Goal: Check status: Check status

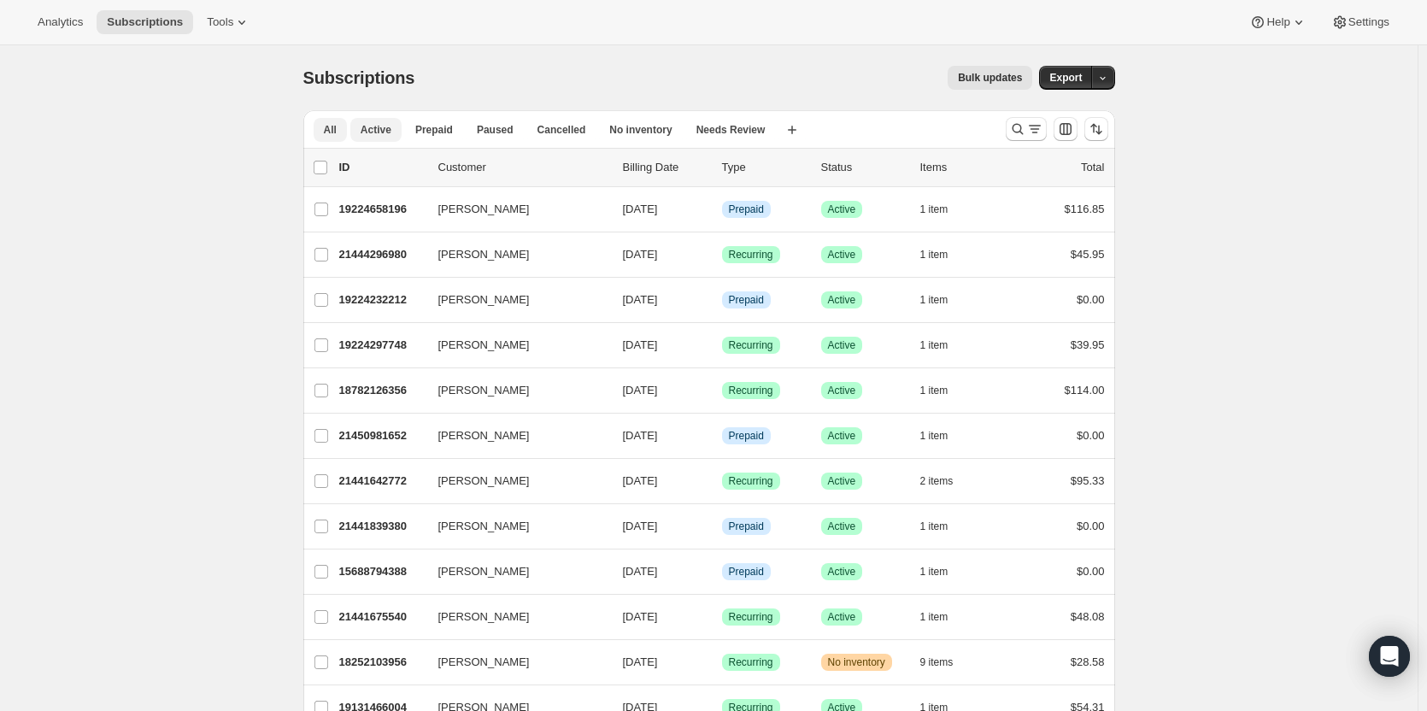
click at [380, 137] on button "Active" at bounding box center [375, 130] width 51 height 24
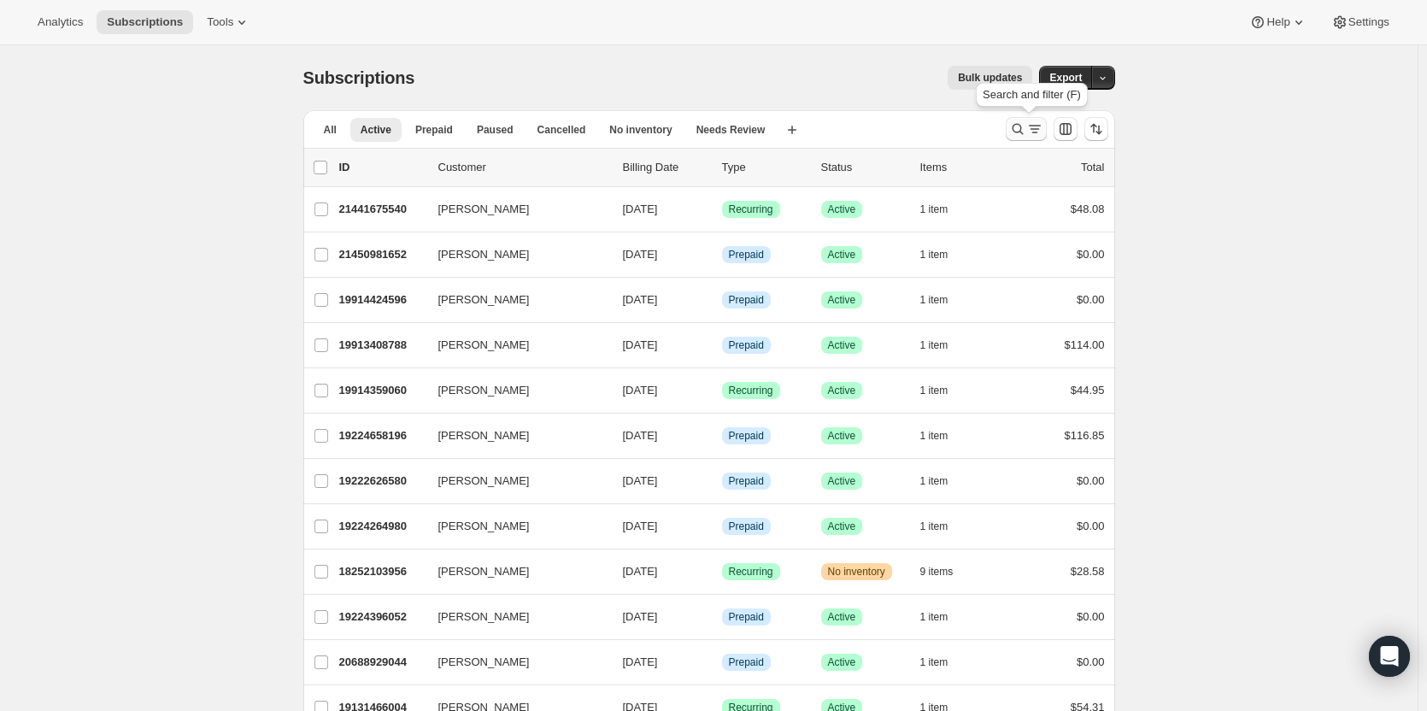
click at [1026, 138] on button "Search and filter results" at bounding box center [1026, 129] width 41 height 24
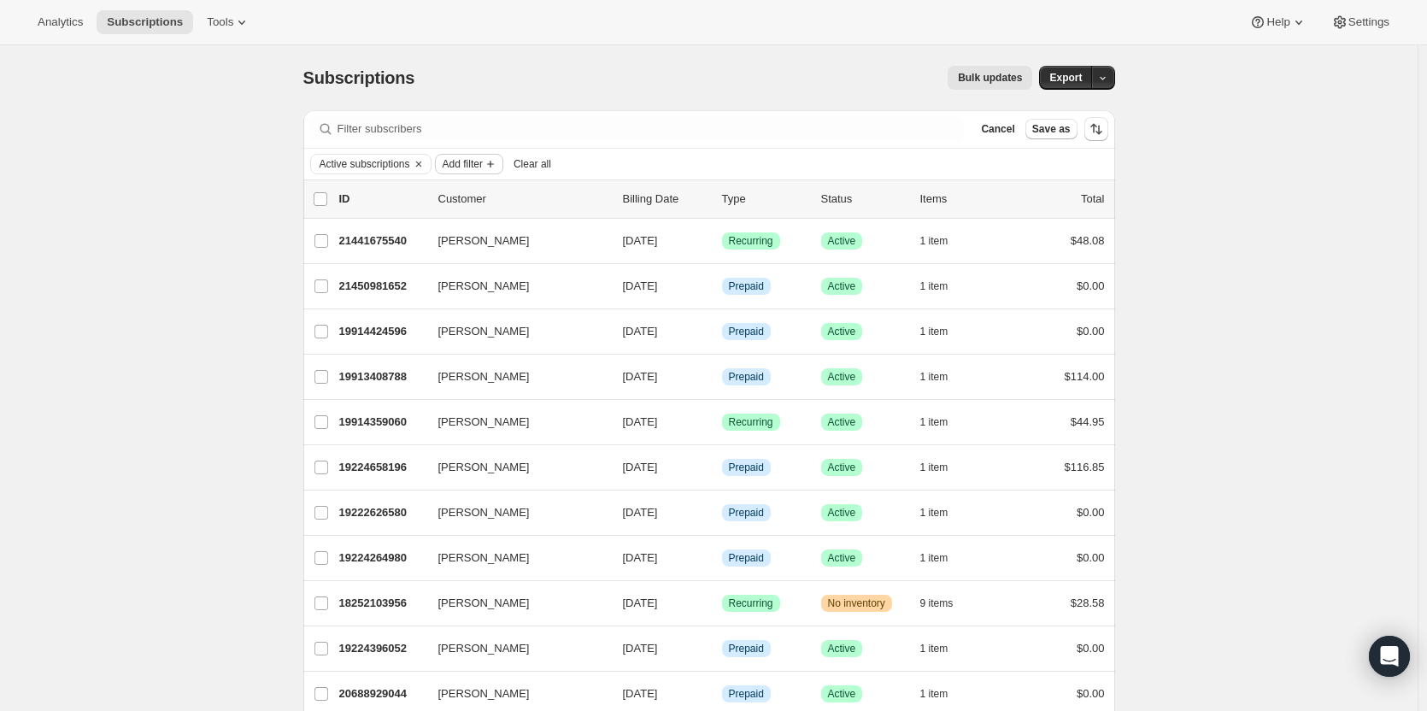
click at [474, 158] on span "Add filter" at bounding box center [463, 164] width 40 height 14
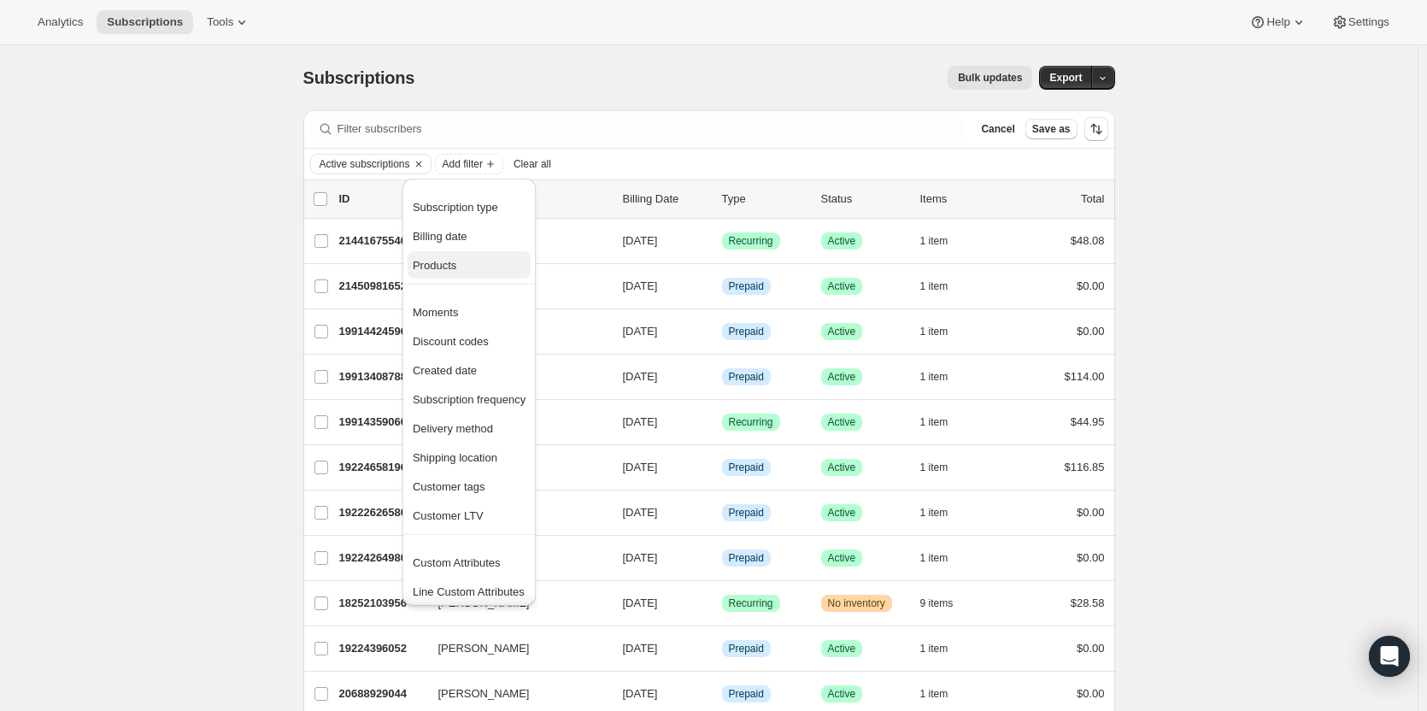
click at [479, 268] on span "Products" at bounding box center [469, 265] width 113 height 17
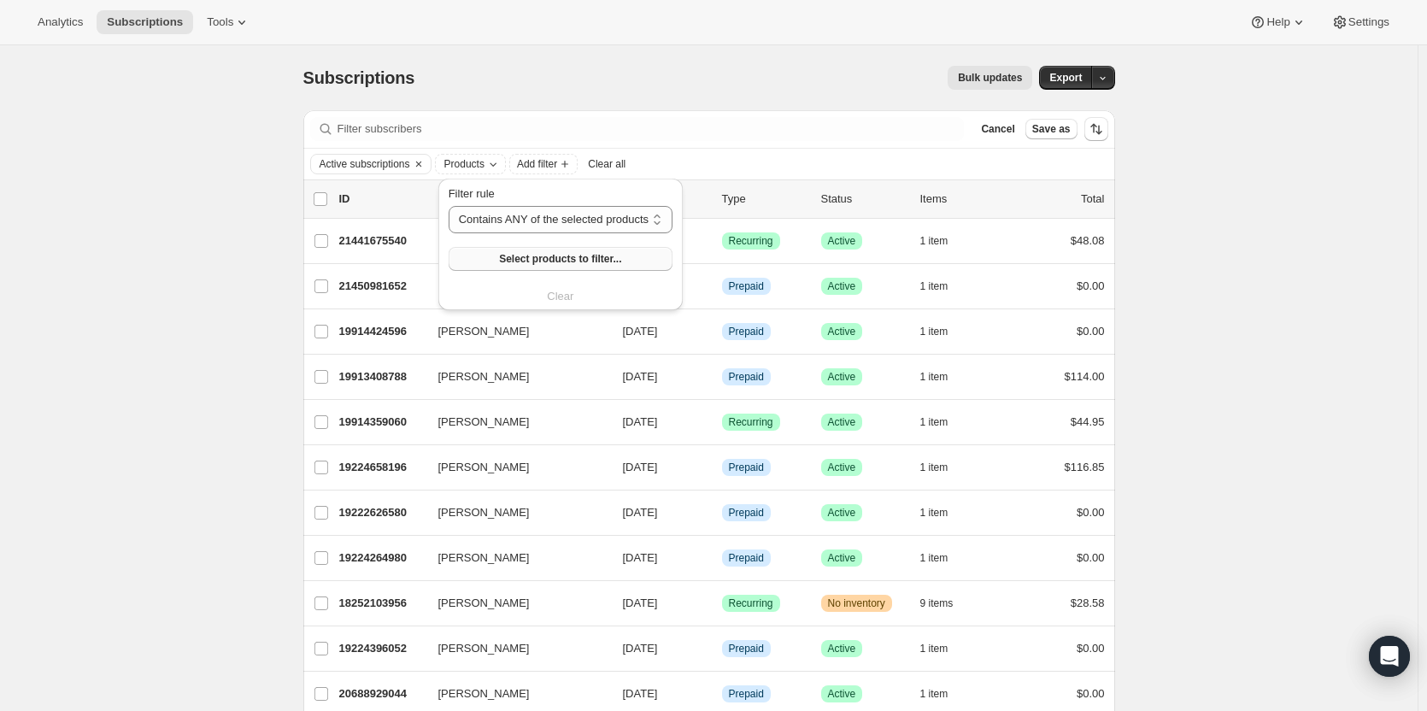
click at [515, 262] on span "Select products to filter..." at bounding box center [560, 259] width 122 height 14
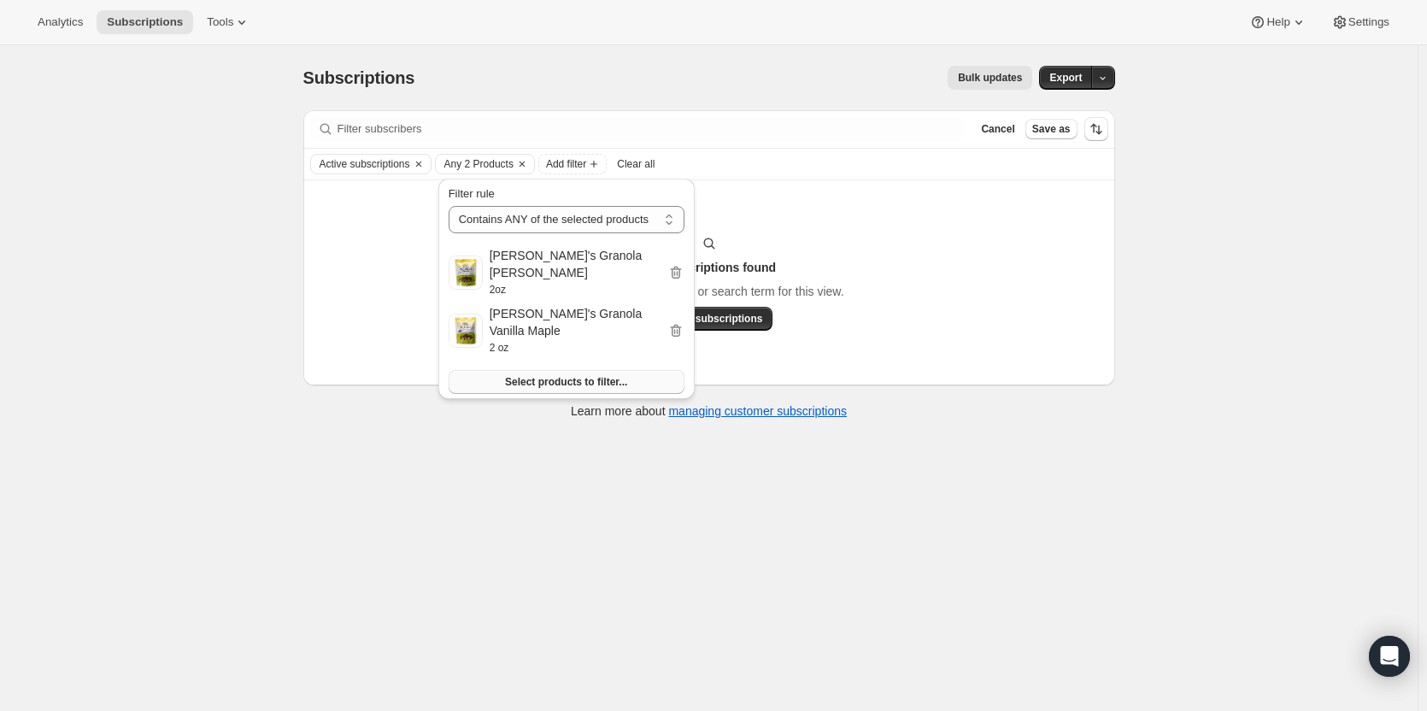
click at [538, 375] on span "Select products to filter..." at bounding box center [566, 382] width 122 height 14
click at [553, 411] on span "Clear" at bounding box center [566, 419] width 26 height 17
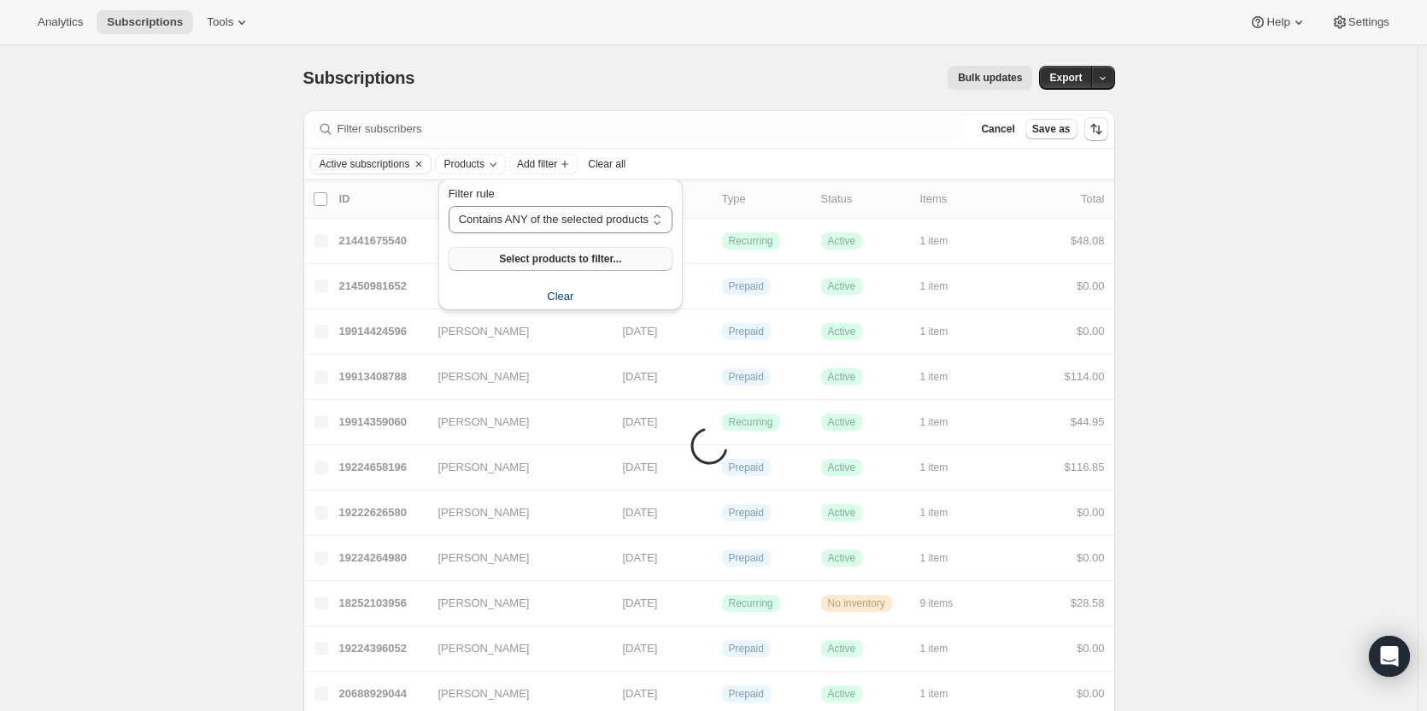
click at [581, 263] on span "Select products to filter..." at bounding box center [560, 259] width 122 height 14
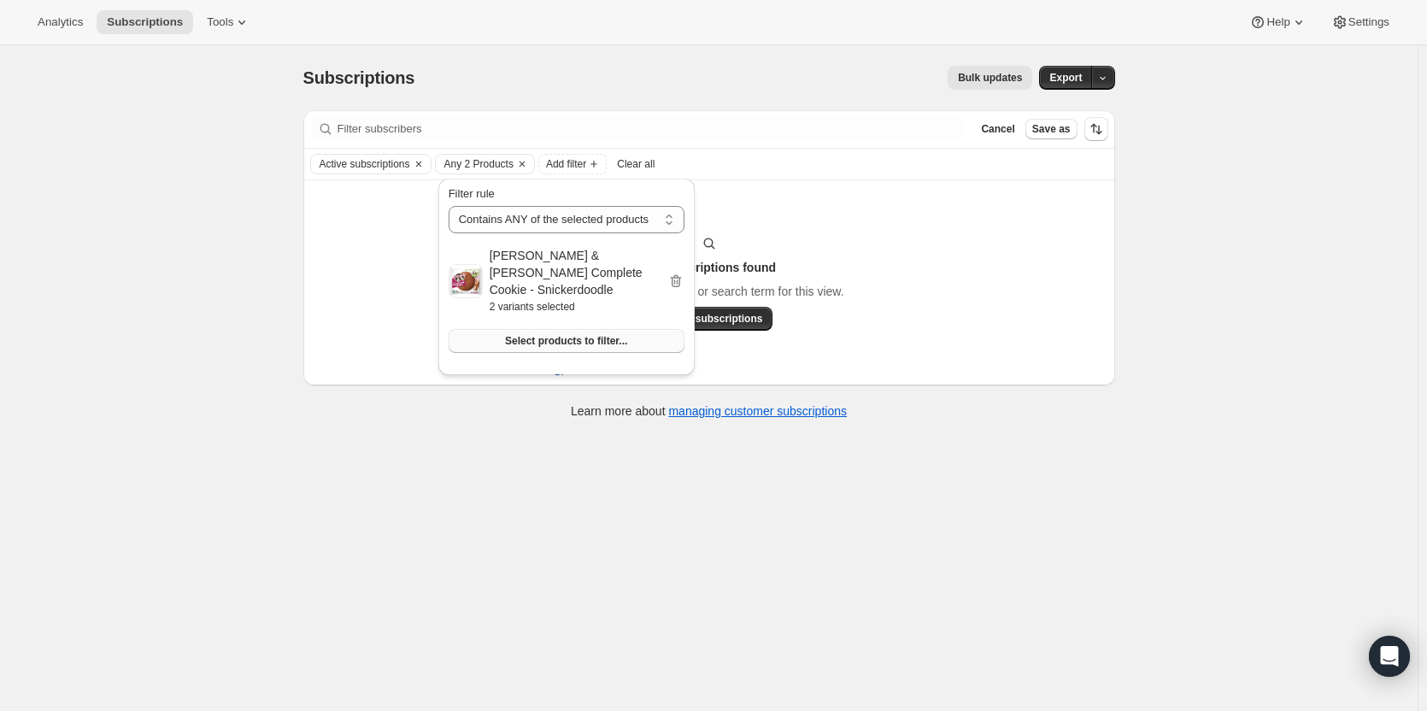
click at [561, 334] on span "Select products to filter..." at bounding box center [566, 341] width 122 height 14
click at [567, 370] on span "Clear" at bounding box center [566, 378] width 26 height 17
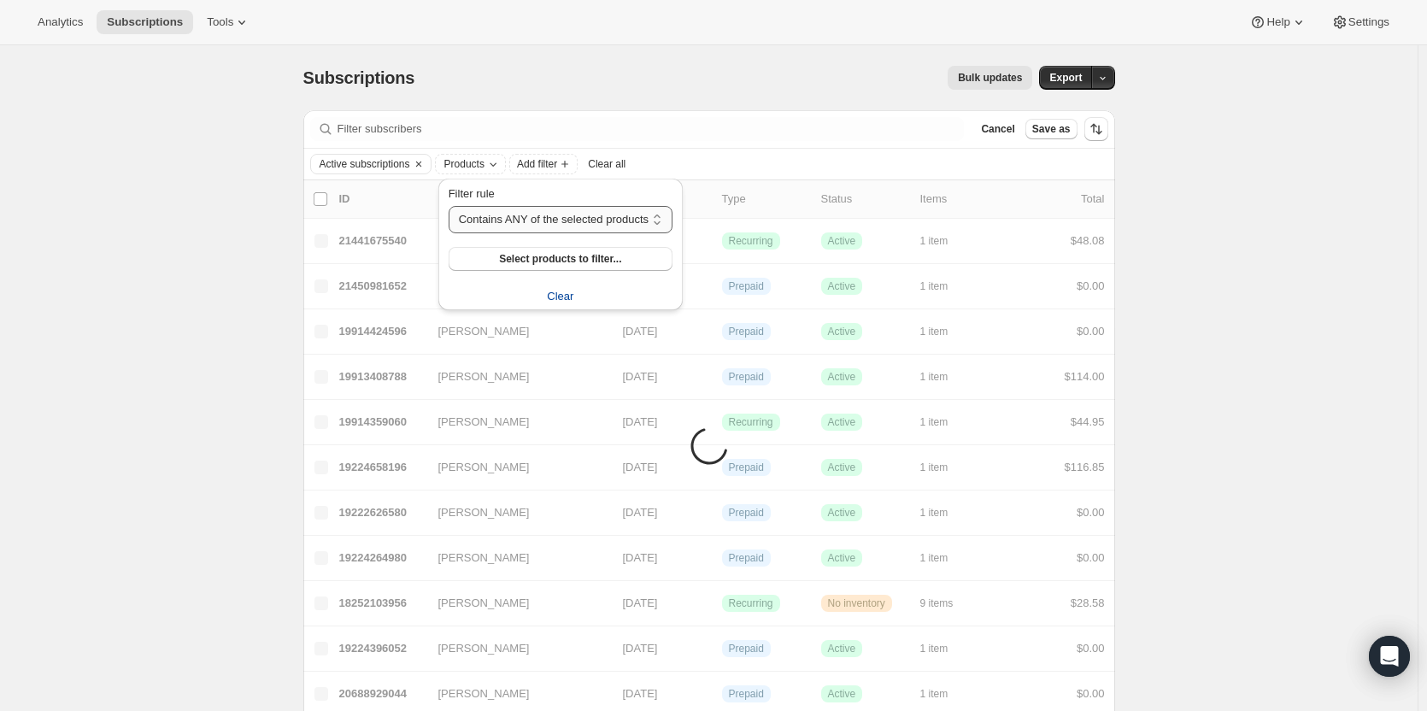
click at [554, 218] on select "Contains ANY of the selected products Contains ALL of the selected products Con…" at bounding box center [561, 219] width 224 height 27
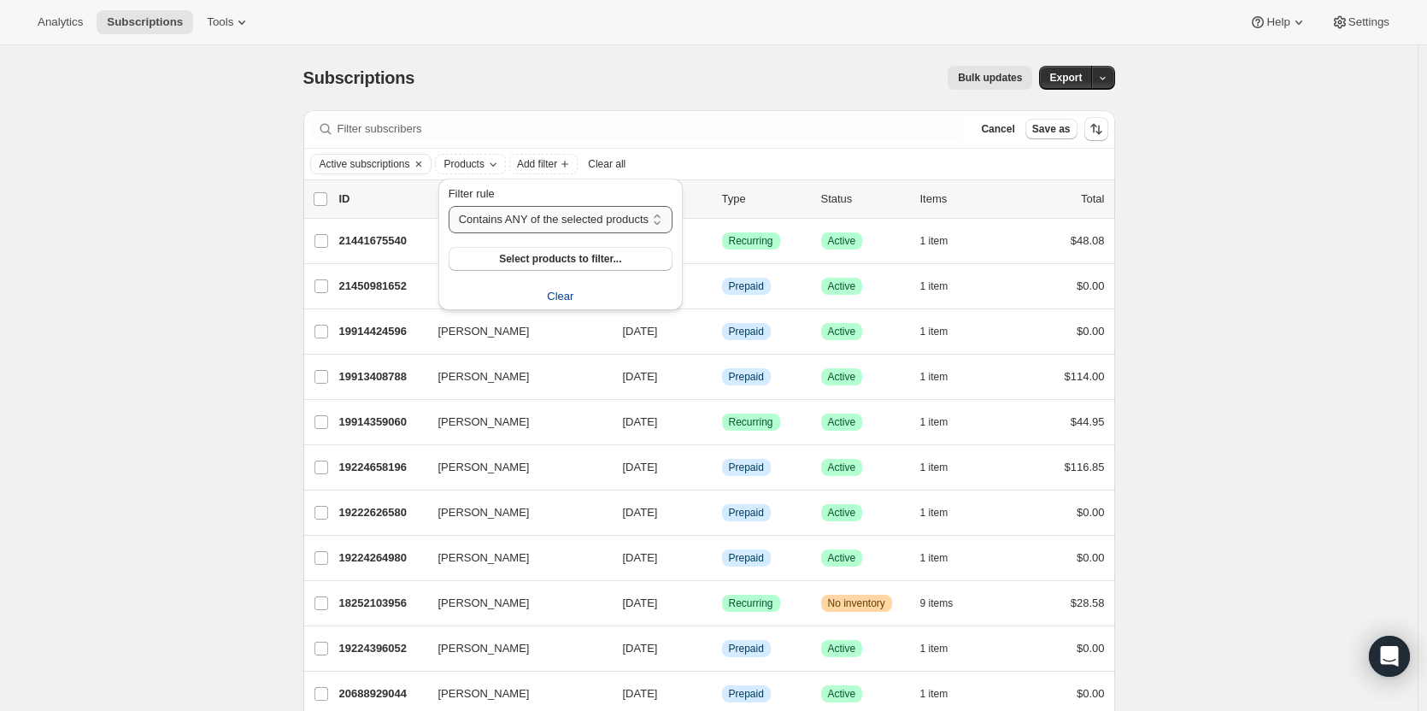
click at [554, 218] on select "Contains ANY of the selected products Contains ALL of the selected products Con…" at bounding box center [561, 219] width 224 height 27
click at [554, 262] on span "Select products to filter..." at bounding box center [560, 259] width 122 height 14
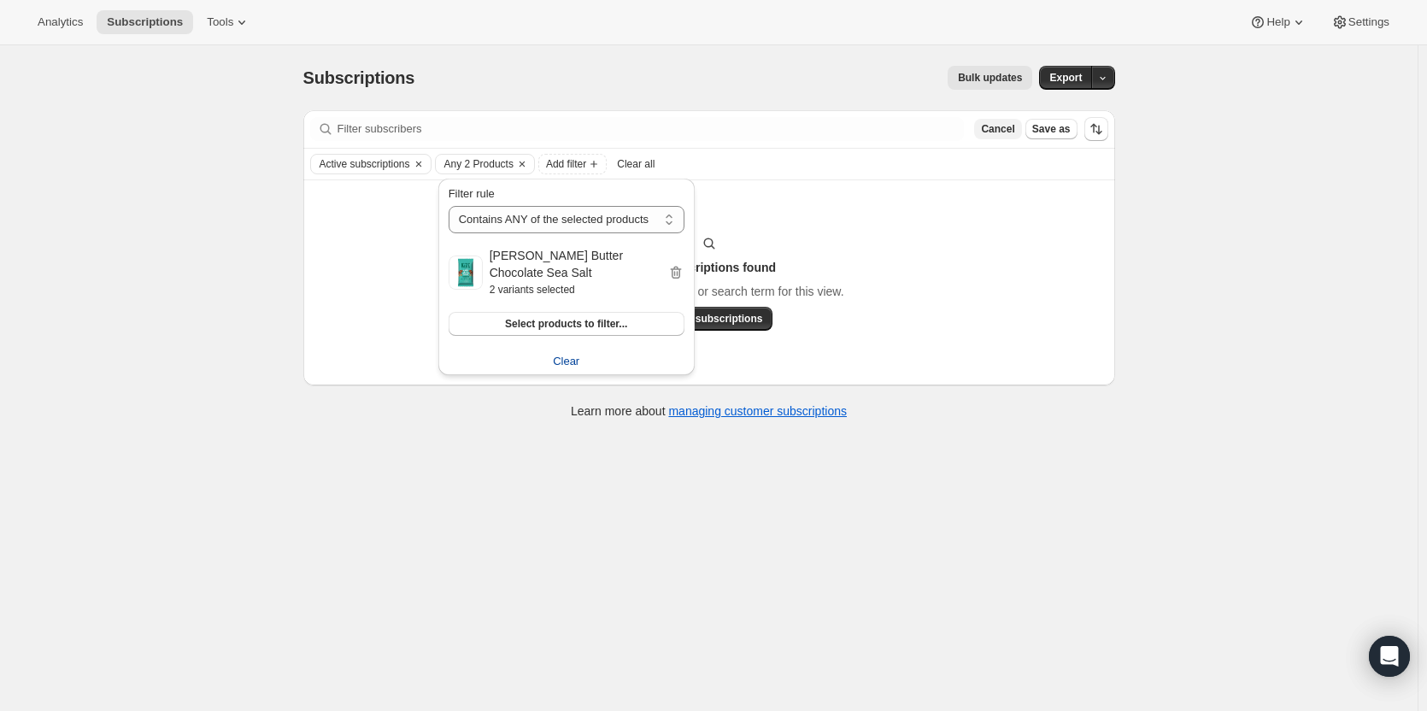
click at [993, 138] on button "Cancel" at bounding box center [997, 129] width 47 height 21
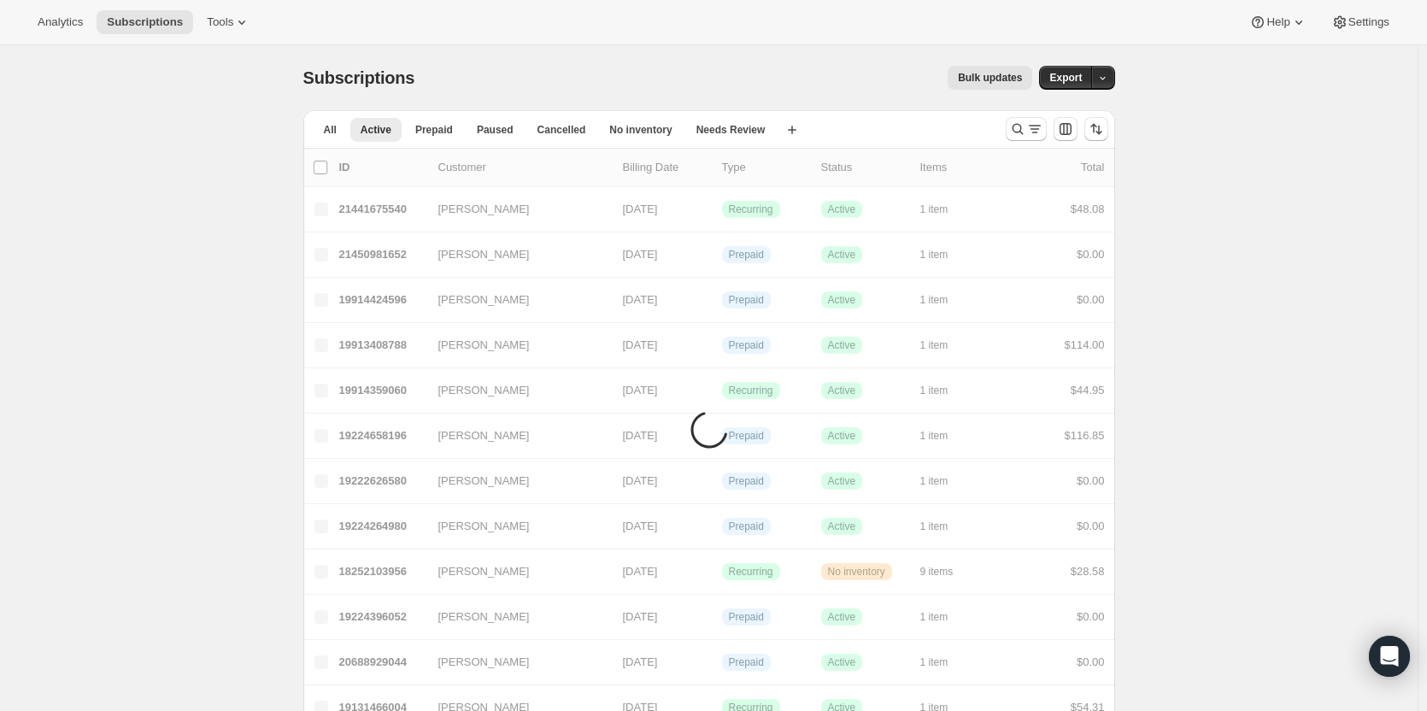
click at [622, 143] on div "All Active Prepaid Paused Cancelled No inventory Needs Review More views All Ac…" at bounding box center [647, 129] width 689 height 38
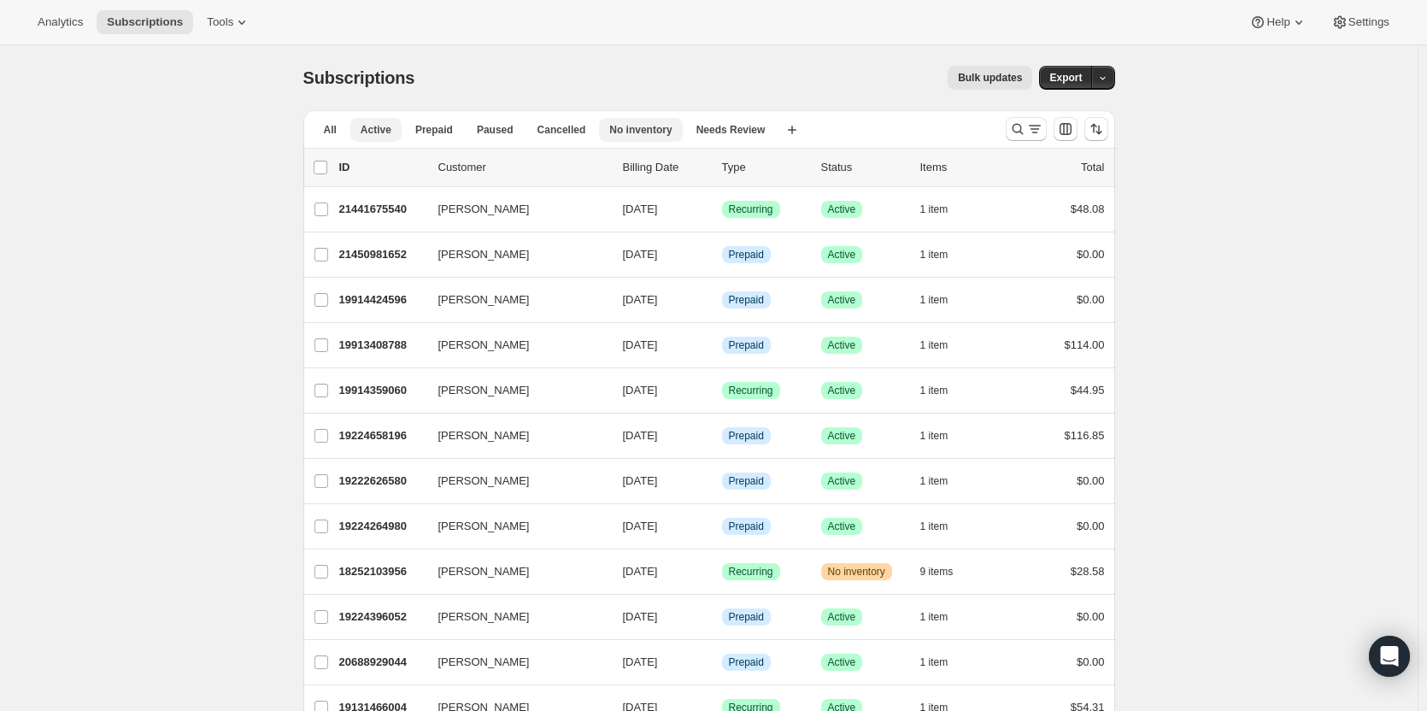
click at [636, 136] on span "No inventory" at bounding box center [640, 130] width 62 height 14
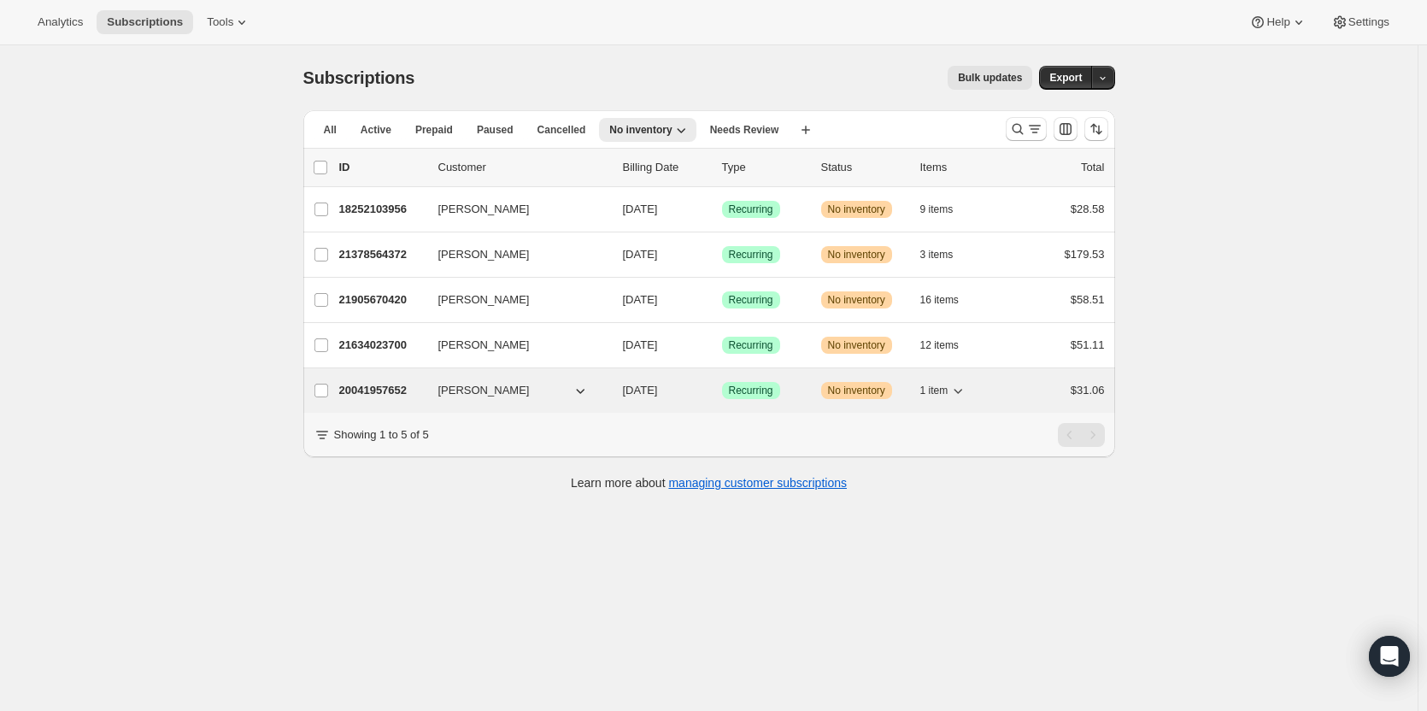
click at [930, 392] on span "1 item" at bounding box center [935, 391] width 28 height 14
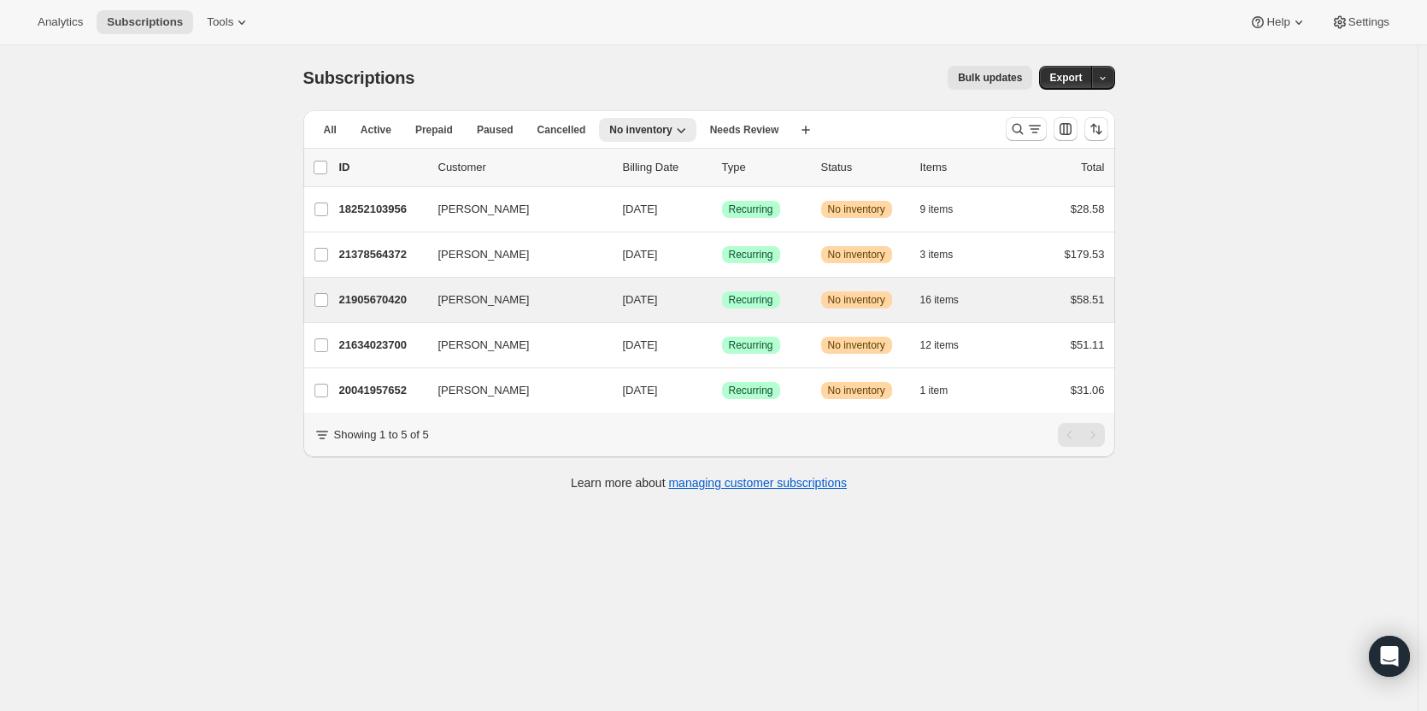
click at [795, 279] on div "[PERSON_NAME] 21905670420 [PERSON_NAME] [DATE] Success Recurring Warning No inv…" at bounding box center [709, 300] width 812 height 44
click at [795, 296] on div "Success Recurring" at bounding box center [764, 299] width 85 height 17
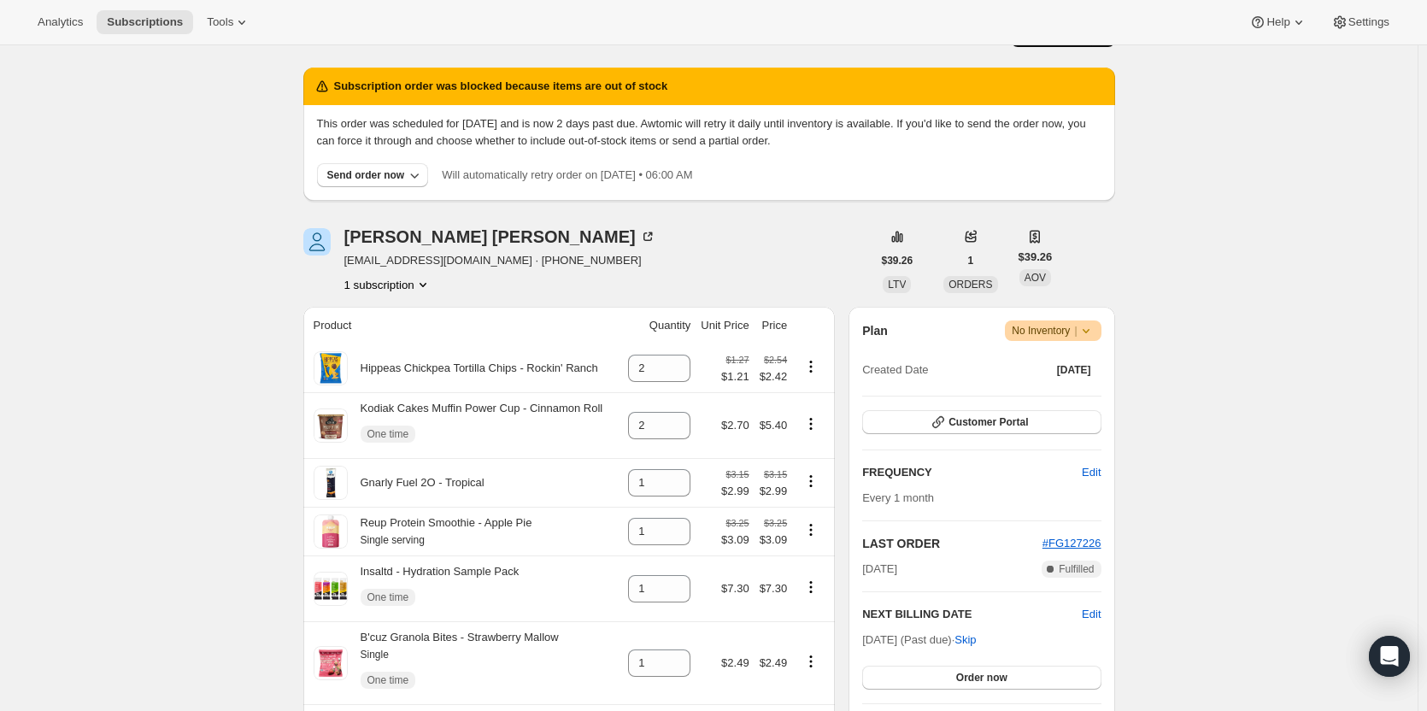
scroll to position [42, 0]
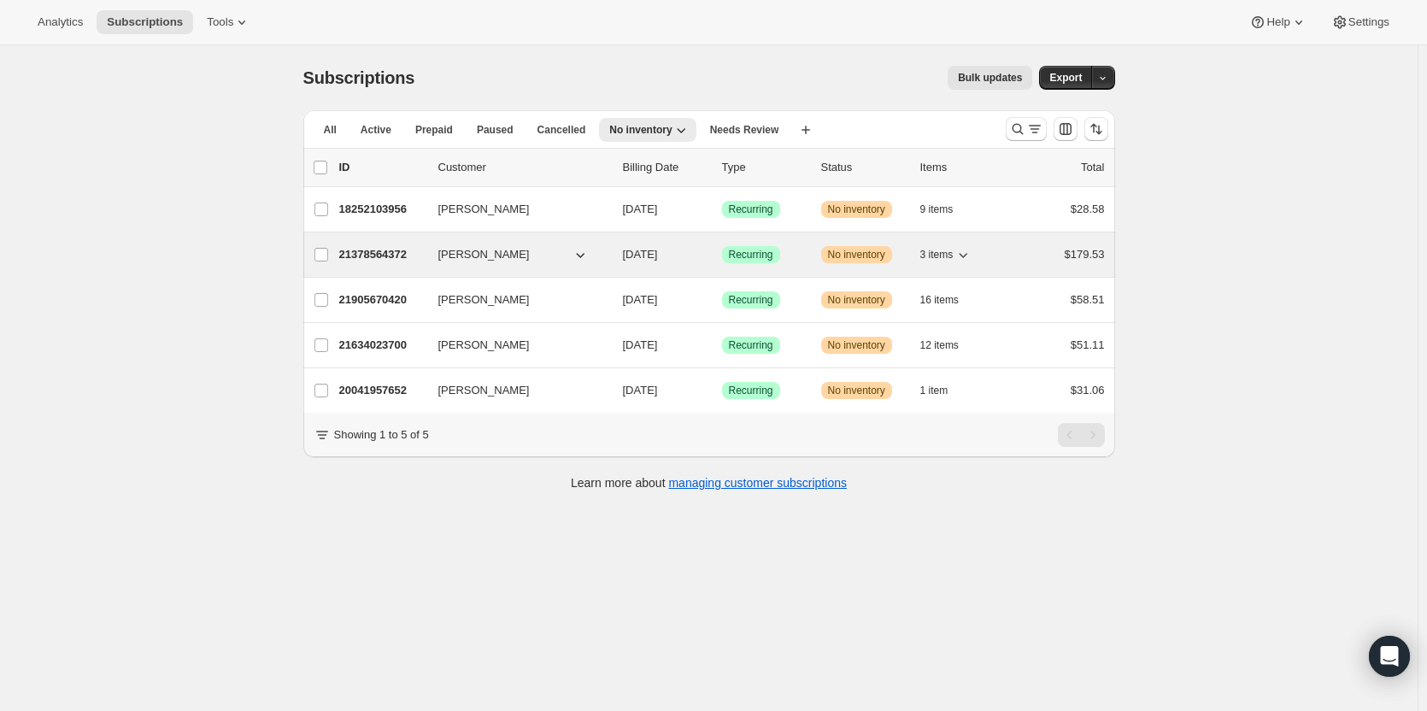
click at [856, 256] on span "No inventory" at bounding box center [856, 255] width 57 height 14
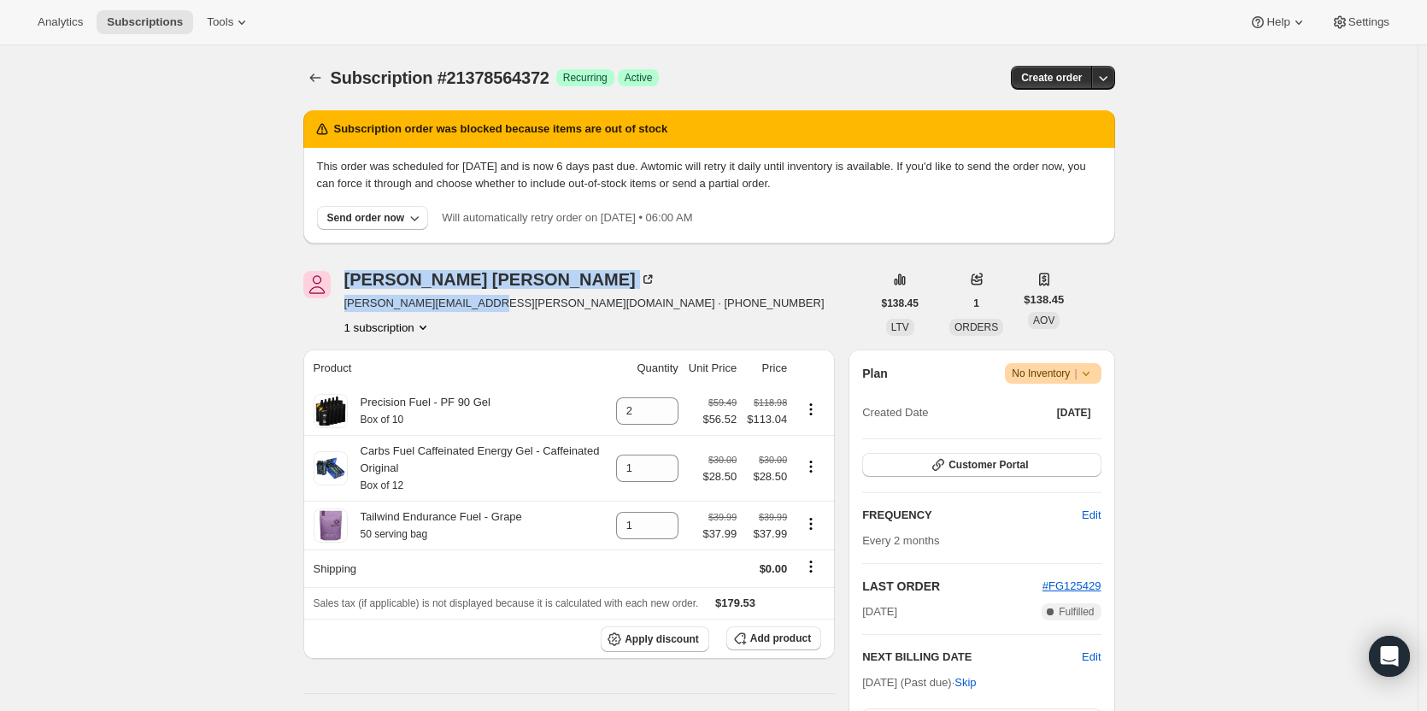
drag, startPoint x: 478, startPoint y: 300, endPoint x: 341, endPoint y: 314, distance: 137.4
click at [341, 314] on div "[PERSON_NAME] [PERSON_NAME][EMAIL_ADDRESS][PERSON_NAME][DOMAIN_NAME] · [PHONE_N…" at bounding box center [587, 303] width 568 height 65
copy div "[PERSON_NAME] [PERSON_NAME][EMAIL_ADDRESS][PERSON_NAME][DOMAIN_NAME]"
click at [485, 308] on span "[PERSON_NAME][EMAIL_ADDRESS][PERSON_NAME][DOMAIN_NAME] · [PHONE_NUMBER]" at bounding box center [584, 303] width 480 height 17
drag, startPoint x: 478, startPoint y: 308, endPoint x: 347, endPoint y: 308, distance: 130.8
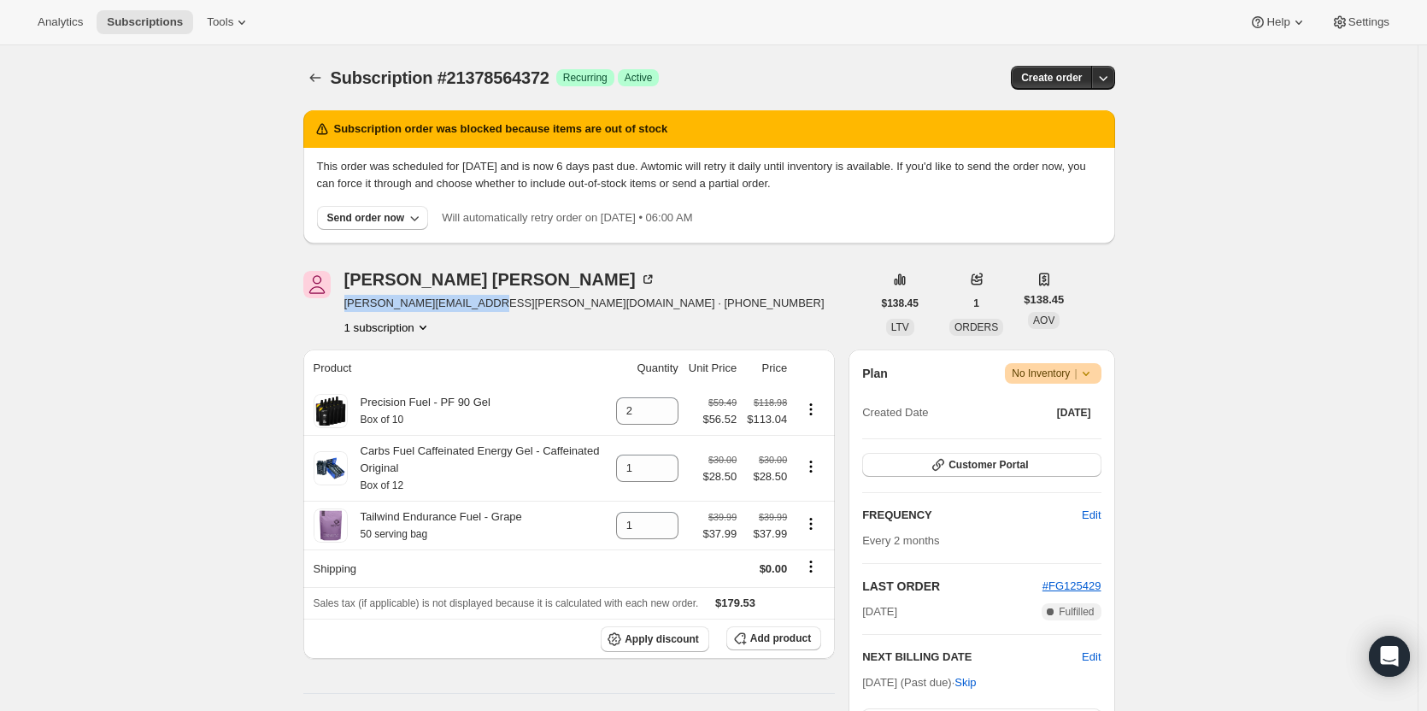
click at [347, 308] on div "[PERSON_NAME] [PERSON_NAME][EMAIL_ADDRESS][PERSON_NAME][DOMAIN_NAME] · [PHONE_N…" at bounding box center [587, 303] width 568 height 65
copy span "[PERSON_NAME][EMAIL_ADDRESS][PERSON_NAME][DOMAIN_NAME]"
click at [799, 280] on div "[PERSON_NAME] [PERSON_NAME][EMAIL_ADDRESS][PERSON_NAME][DOMAIN_NAME] · [PHONE_N…" at bounding box center [587, 303] width 568 height 65
click at [414, 224] on icon "button" at bounding box center [414, 217] width 17 height 17
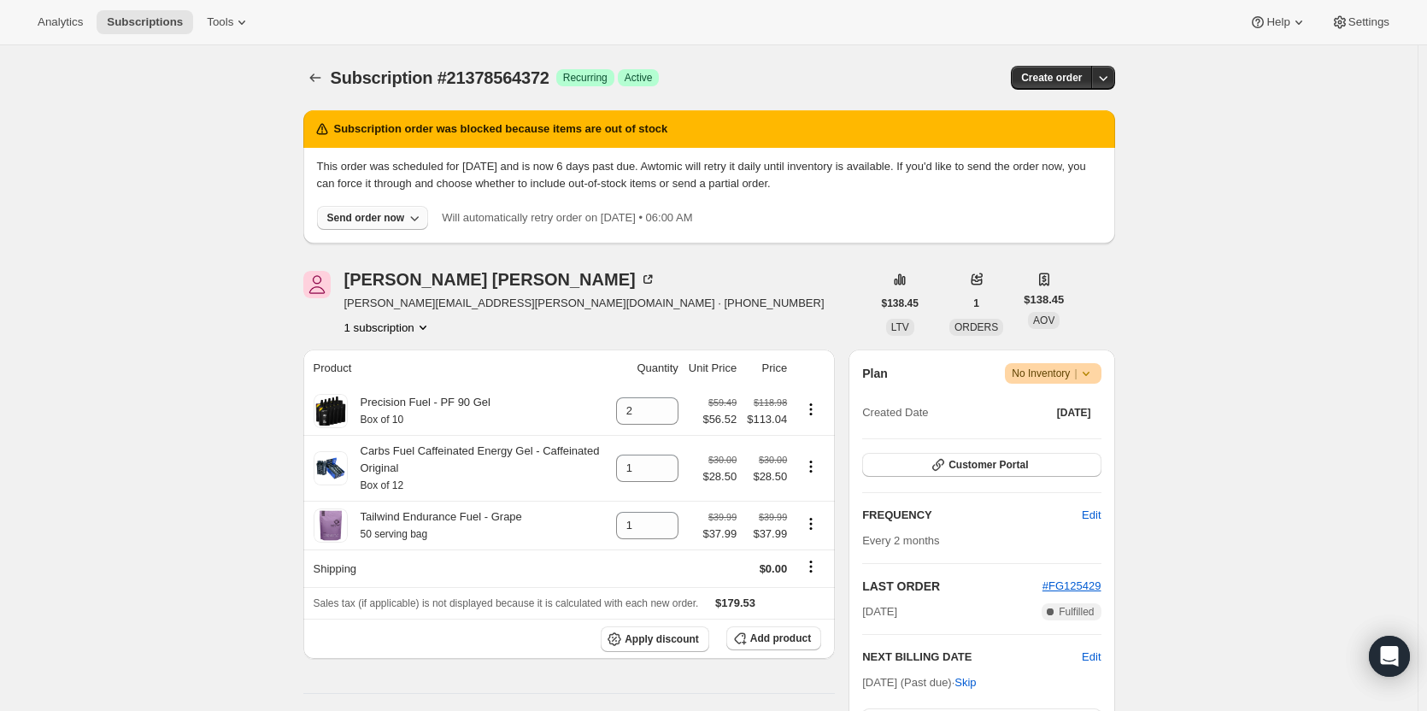
click at [413, 221] on icon "button" at bounding box center [414, 217] width 17 height 17
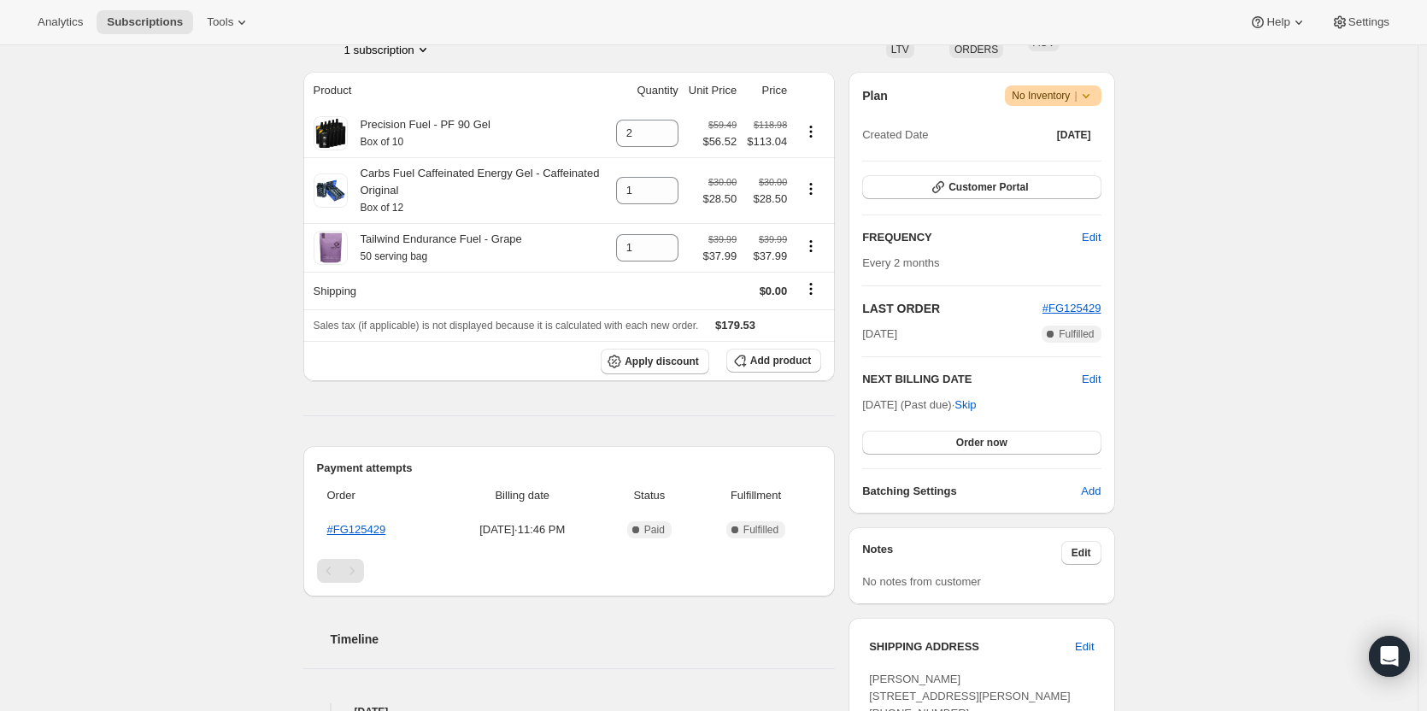
scroll to position [280, 0]
click at [238, 344] on div "Subscription #21378564372. This page is ready Subscription #21378564372 Success…" at bounding box center [709, 523] width 1418 height 1515
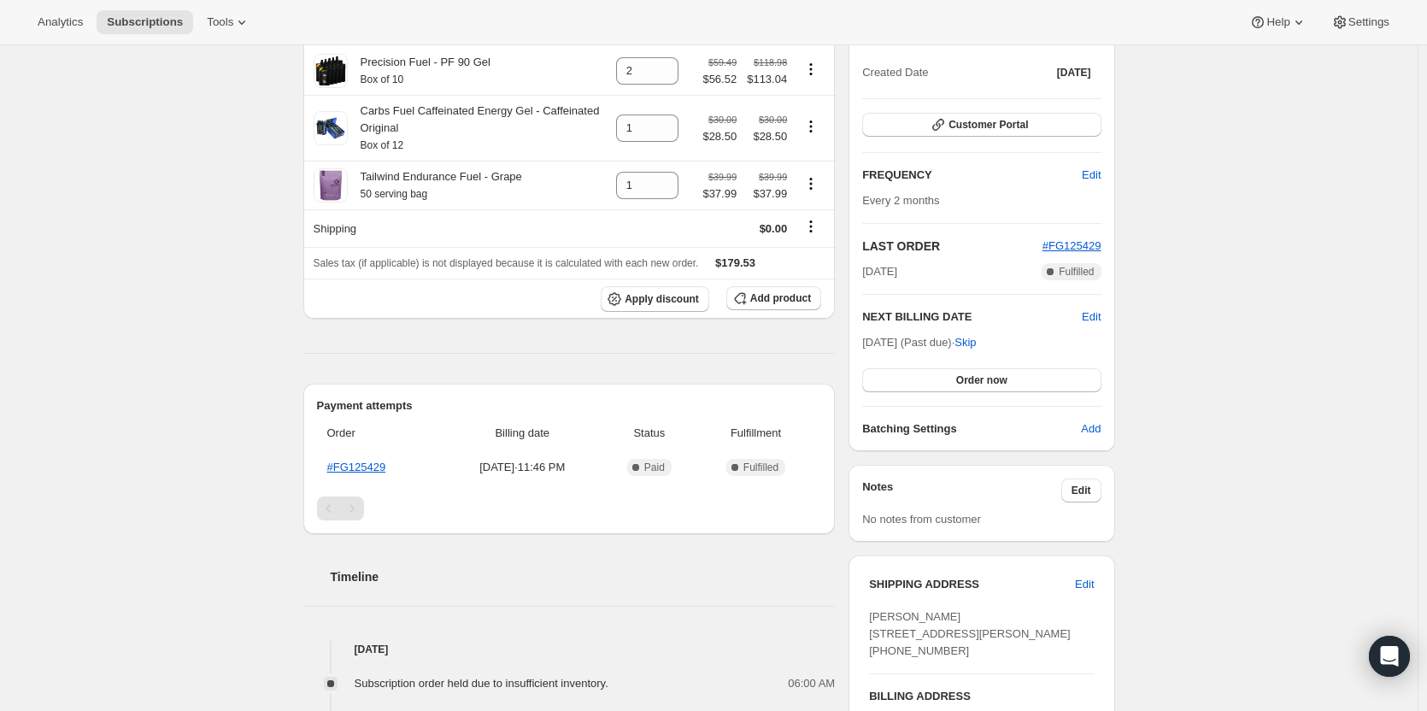
scroll to position [372, 0]
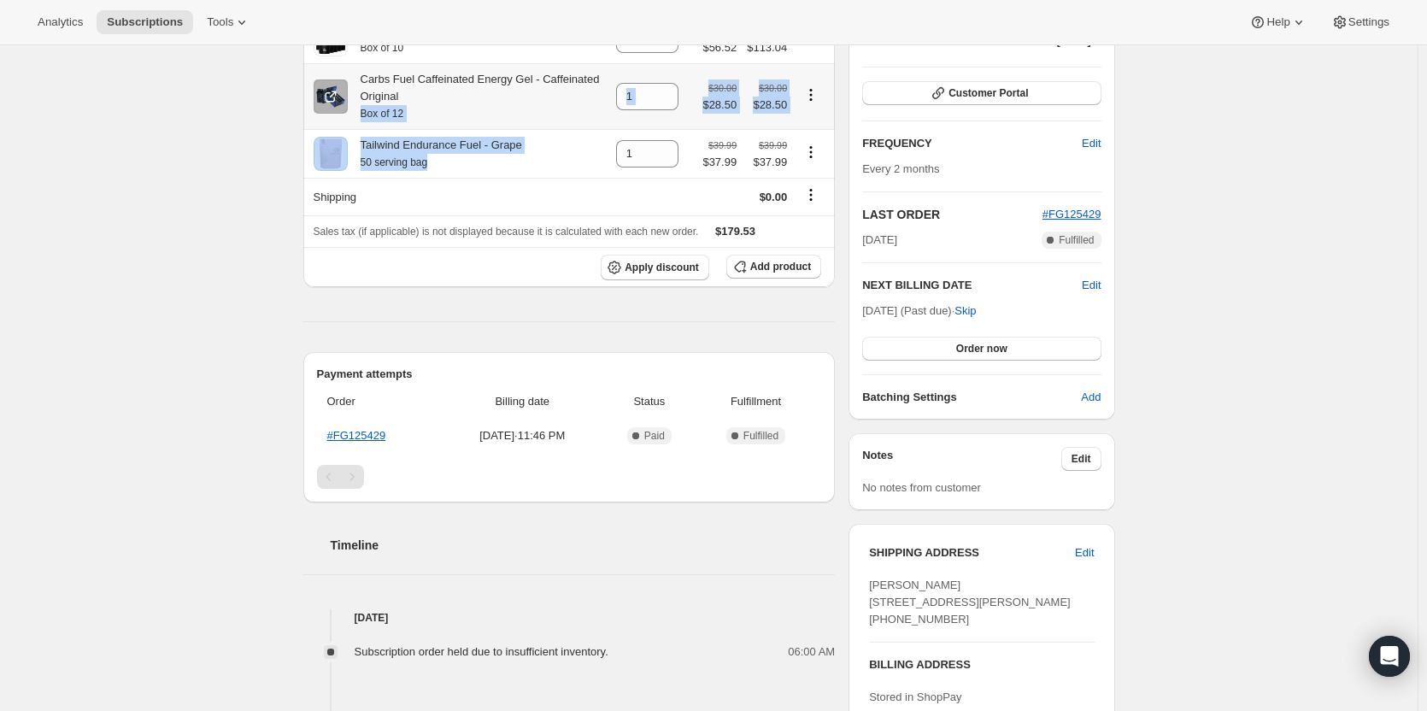
drag, startPoint x: 522, startPoint y: 160, endPoint x: 357, endPoint y: 121, distance: 169.4
click at [357, 121] on tbody "Precision Fuel - PF 90 Gel Box of 10 2 $59.49 $56.52 $118.98 $113.04 Carbs Fuel…" at bounding box center [569, 151] width 533 height 272
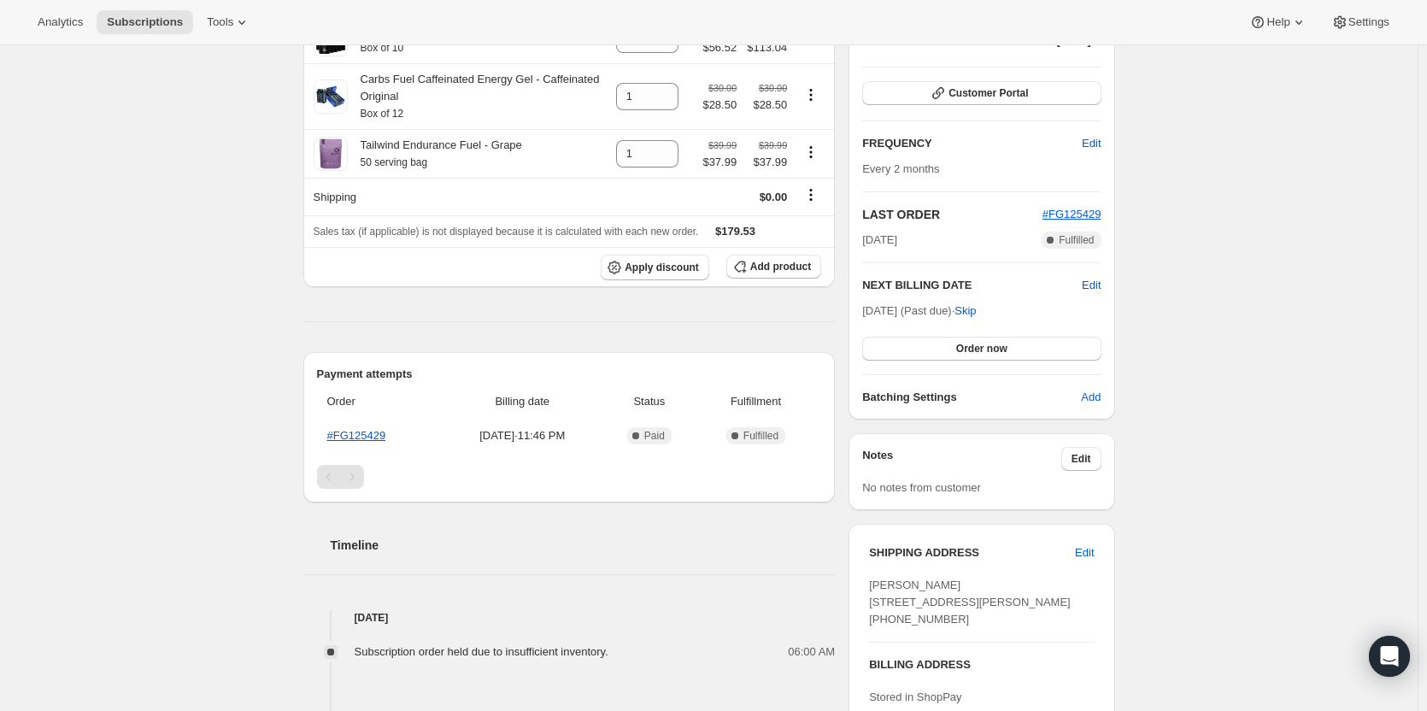
click at [227, 123] on div "Subscription #21378564372. This page is ready Subscription #21378564372 Success…" at bounding box center [709, 430] width 1418 height 1515
drag, startPoint x: 227, startPoint y: 123, endPoint x: 166, endPoint y: 150, distance: 67.3
click at [166, 150] on div "Subscription #21378564372. This page is ready Subscription #21378564372 Success…" at bounding box center [709, 430] width 1418 height 1515
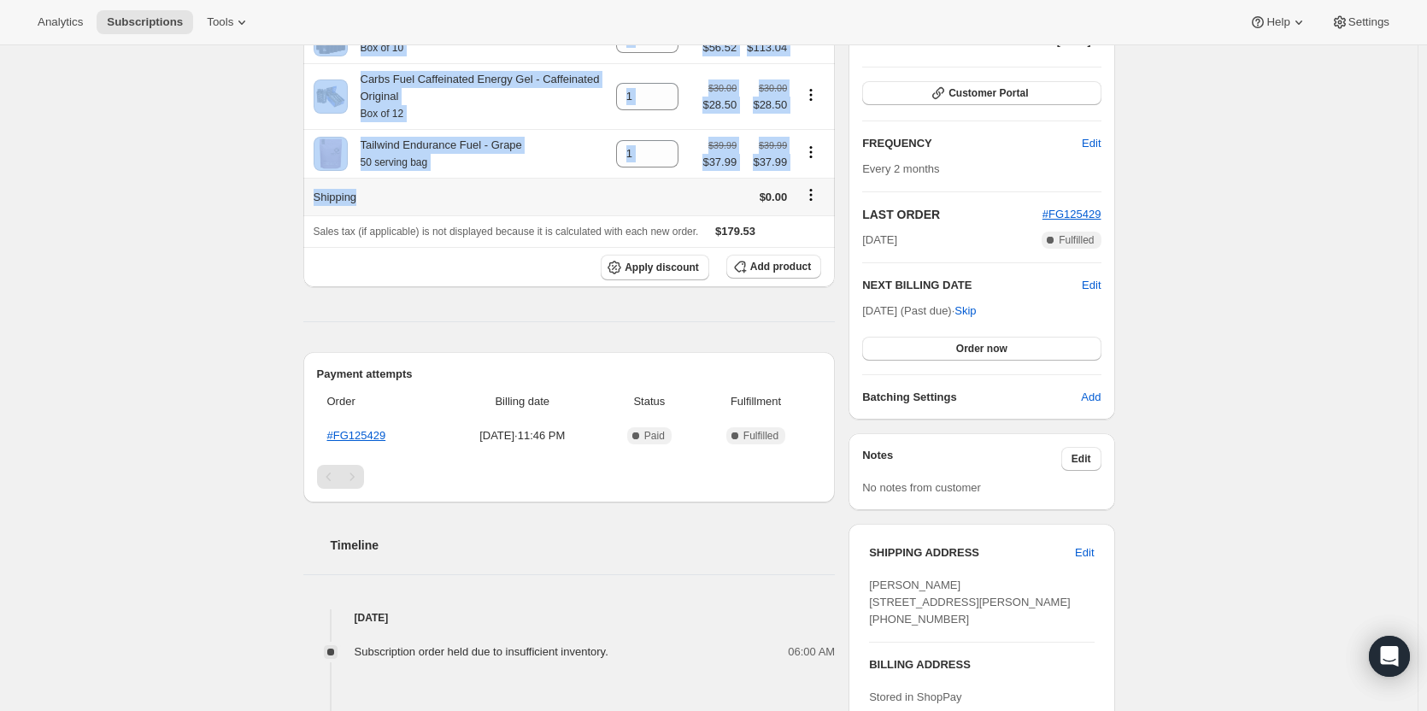
drag, startPoint x: 166, startPoint y: 150, endPoint x: 418, endPoint y: 209, distance: 258.8
click at [418, 209] on div "Subscription #21378564372. This page is ready Subscription #21378564372 Success…" at bounding box center [709, 430] width 1418 height 1515
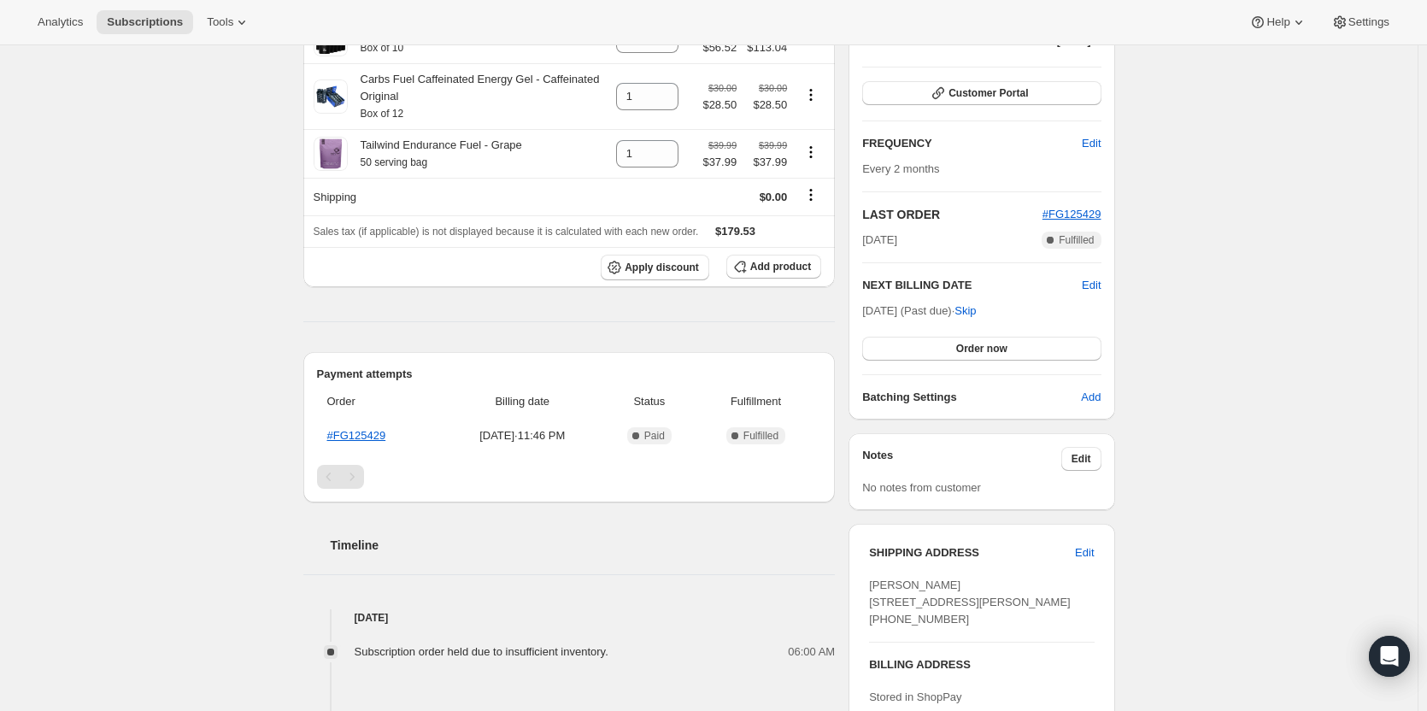
click at [431, 316] on div "Product Quantity Unit Price Price Precision Fuel - PF 90 Gel Box of 10 2 $59.49…" at bounding box center [569, 558] width 533 height 1160
drag, startPoint x: 431, startPoint y: 316, endPoint x: 249, endPoint y: 41, distance: 330.0
click at [249, 41] on div "Analytics Subscriptions Tools Help Settings Skip to content Subscription #21378…" at bounding box center [713, 408] width 1427 height 1561
click at [249, 41] on div "Analytics Subscriptions Tools Help Settings" at bounding box center [713, 22] width 1427 height 45
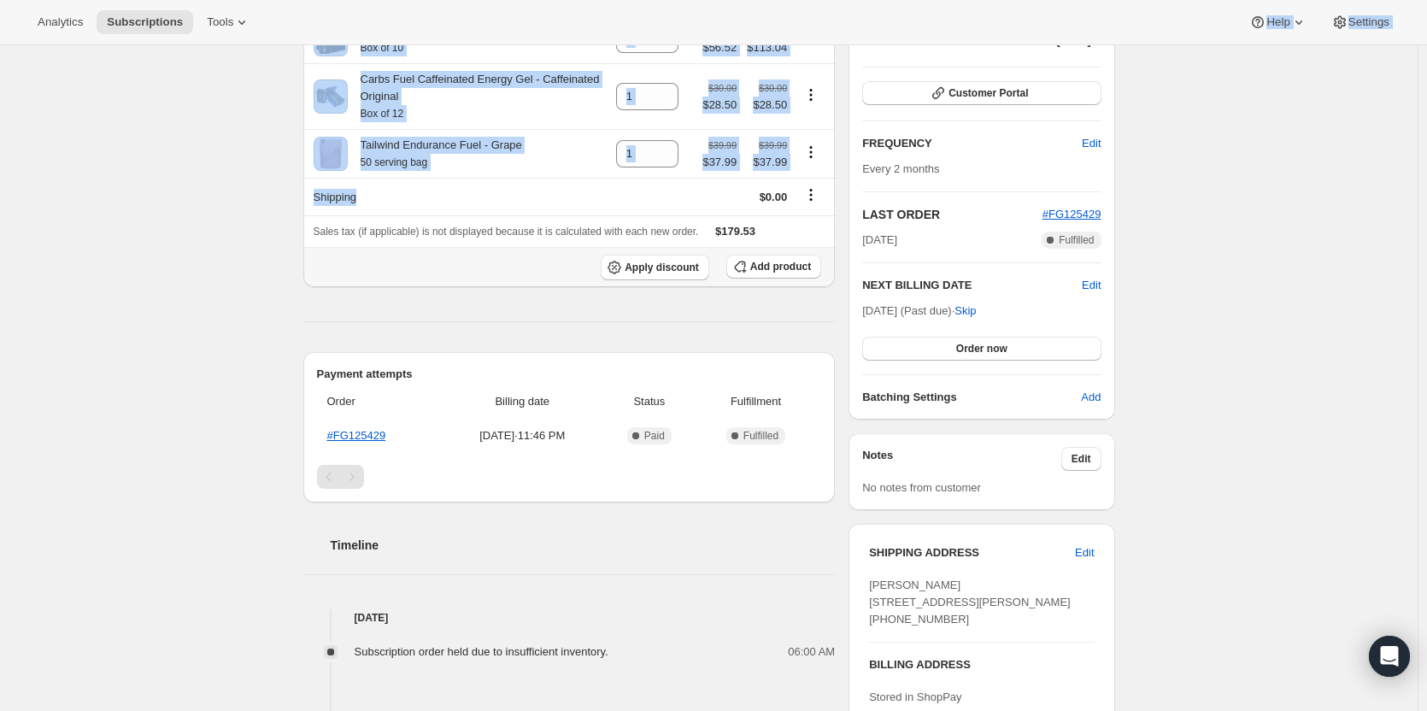
drag, startPoint x: 249, startPoint y: 41, endPoint x: 303, endPoint y: 183, distance: 151.8
click at [303, 183] on div "Analytics Subscriptions Tools Help Settings Skip to content Subscription #21378…" at bounding box center [713, 408] width 1427 height 1561
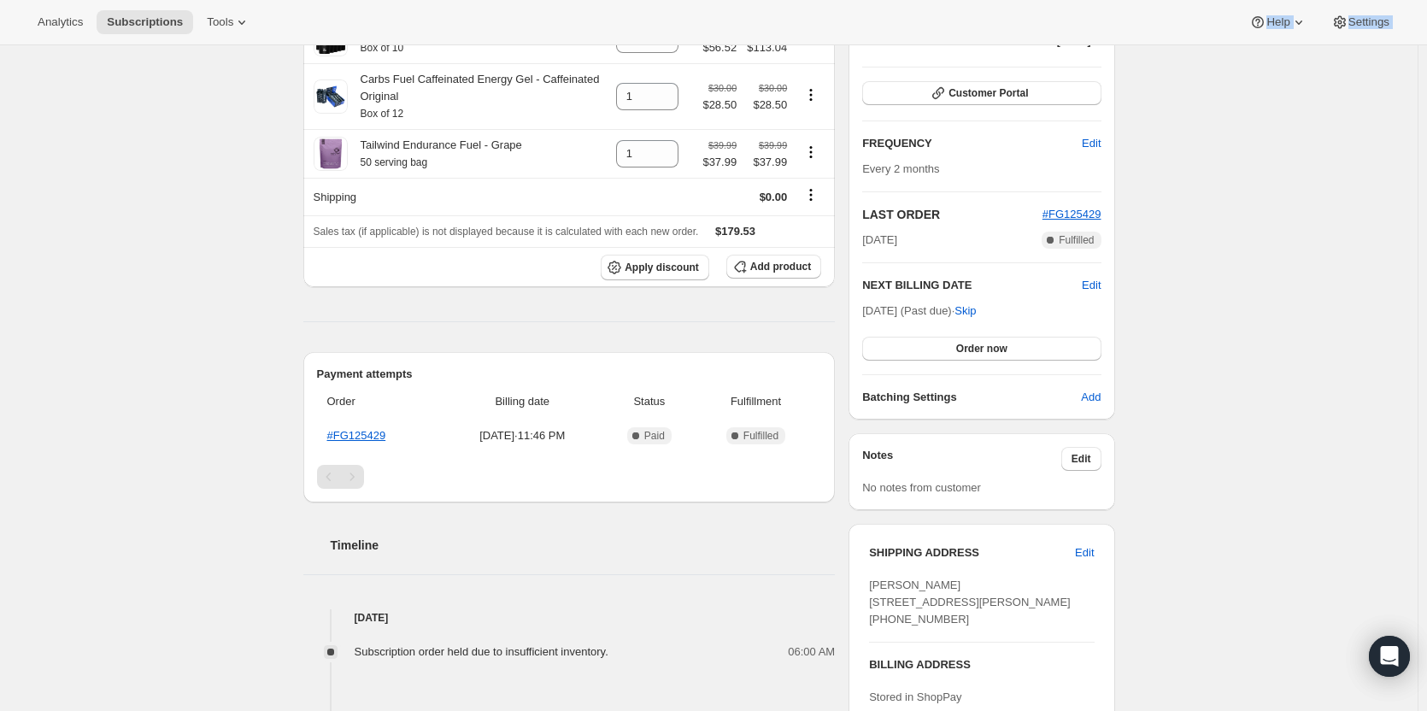
click at [303, 183] on div "Subscription order was blocked because items are out of stock This order was sc…" at bounding box center [703, 431] width 826 height 1413
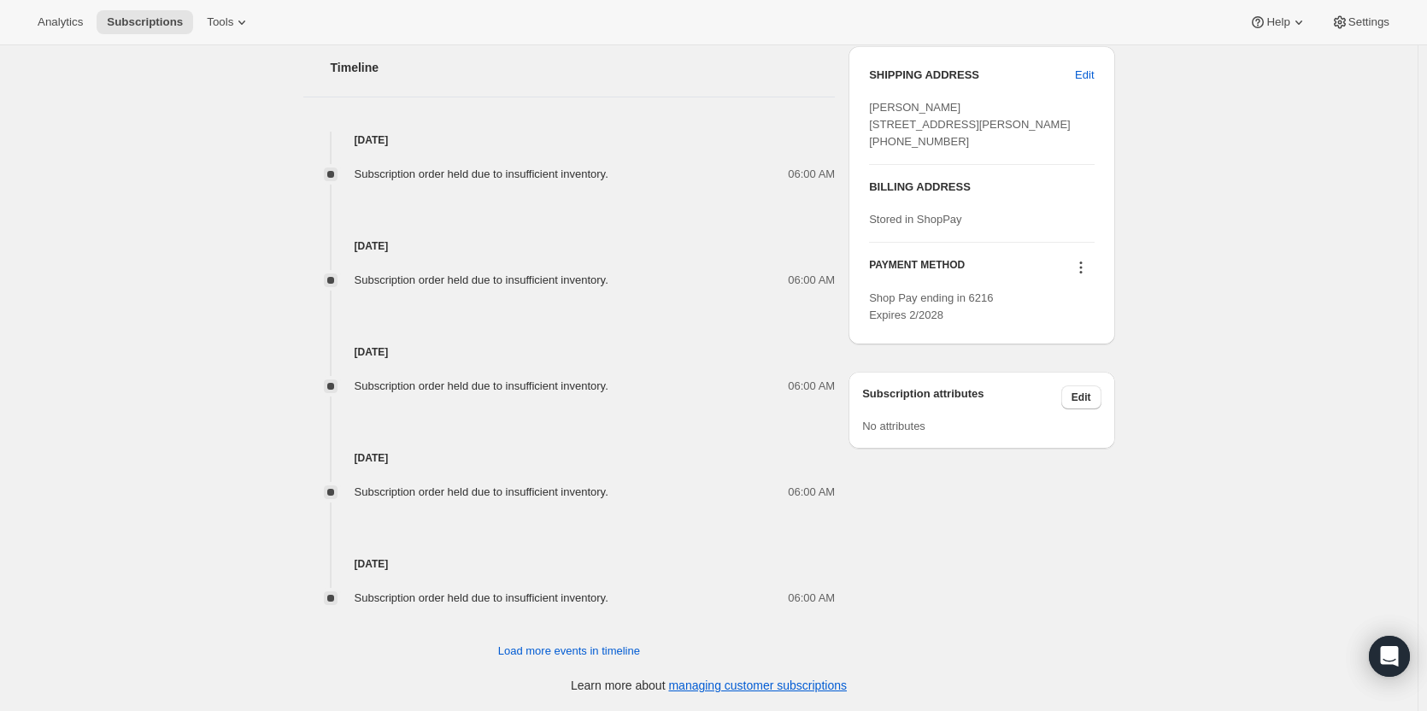
scroll to position [0, 0]
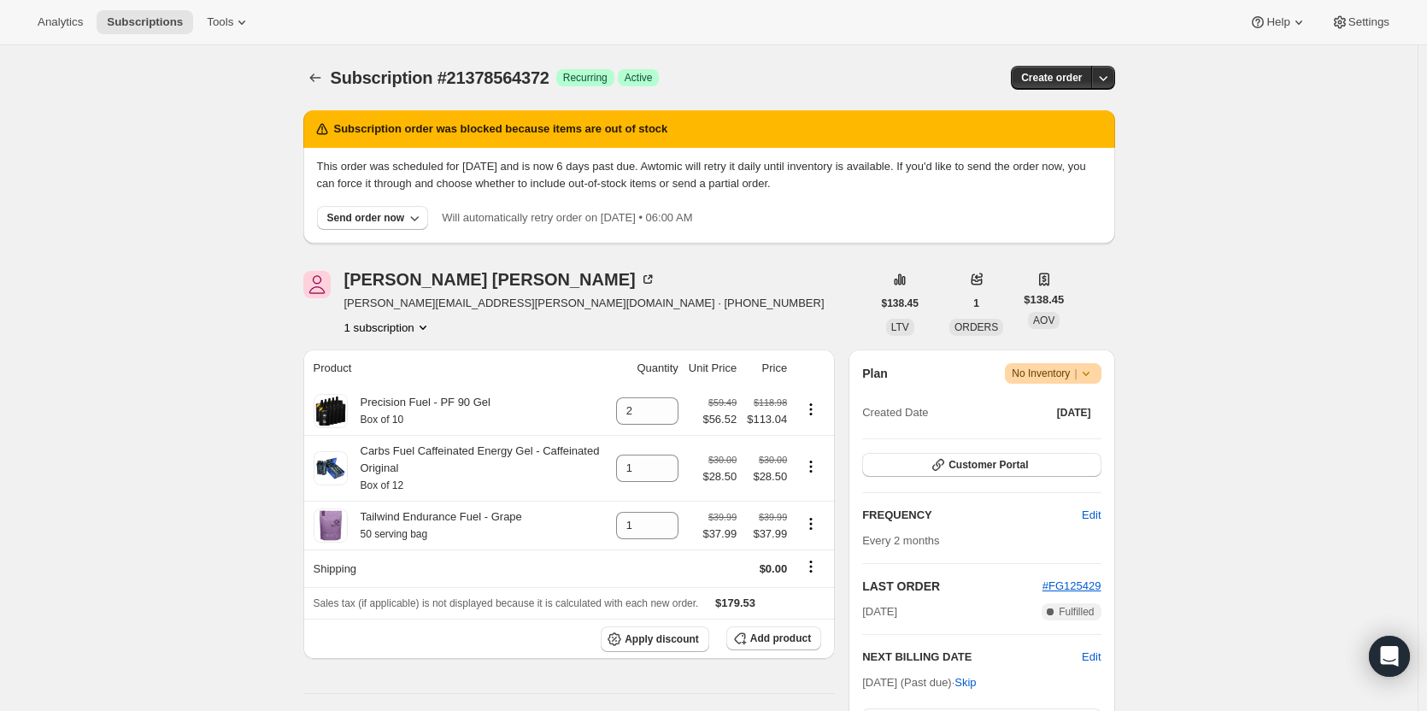
click at [331, 73] on div at bounding box center [316, 78] width 27 height 24
click at [327, 73] on button "Subscriptions" at bounding box center [315, 78] width 24 height 24
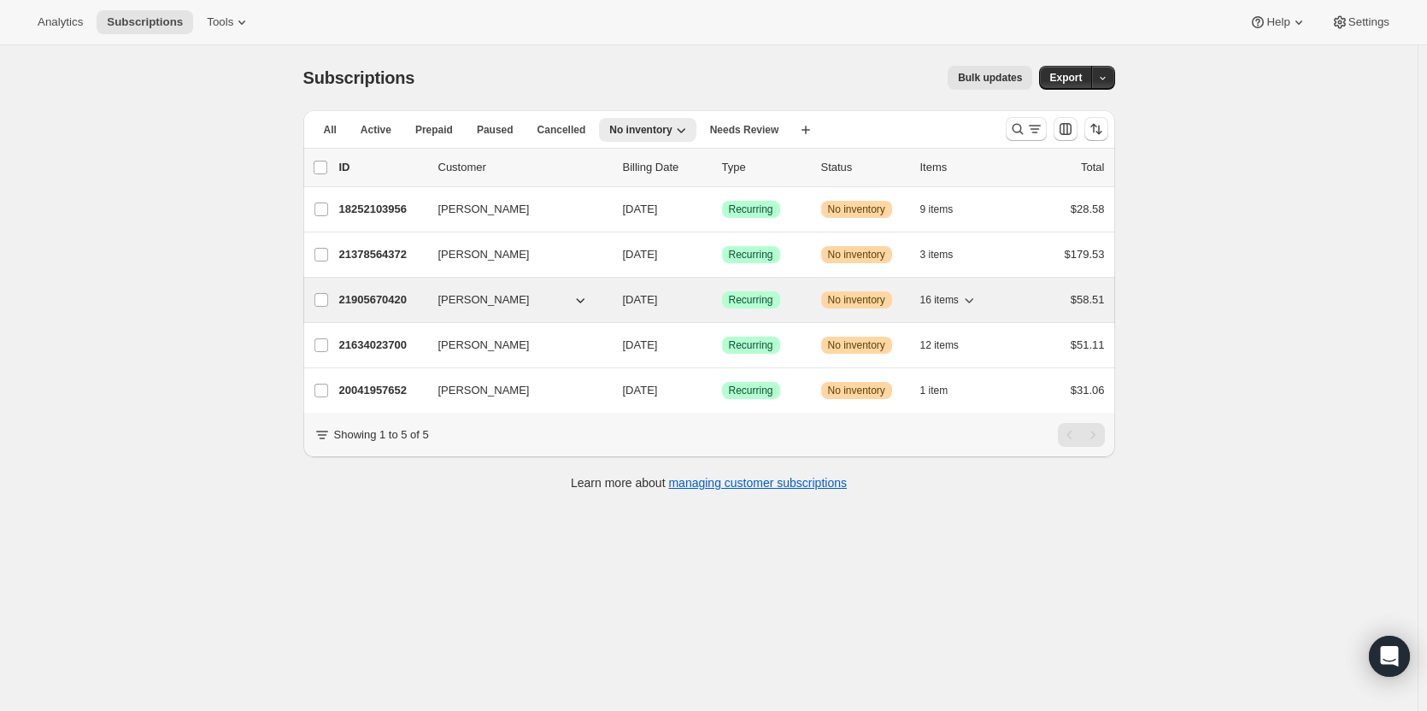
click at [822, 298] on div "21905670420 [PERSON_NAME] [DATE] Success Recurring Warning No inventory 16 item…" at bounding box center [722, 300] width 766 height 24
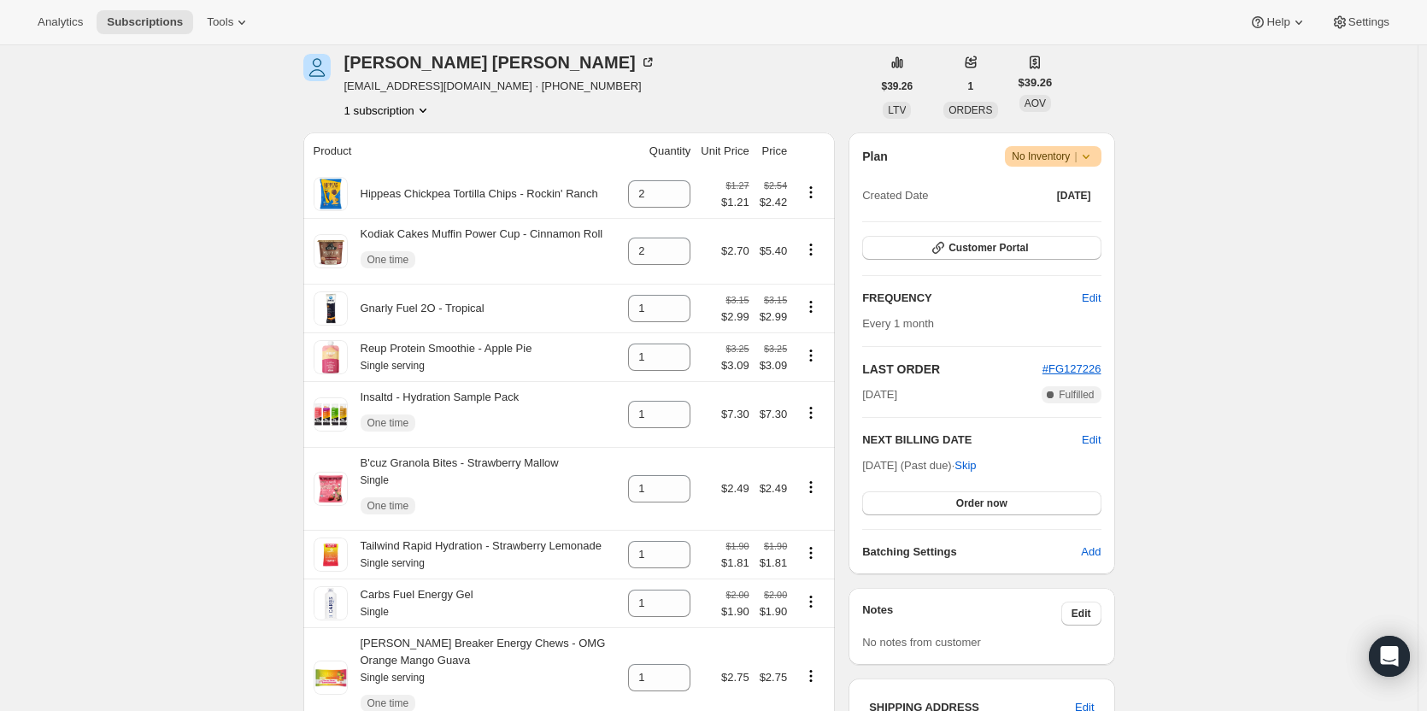
scroll to position [219, 0]
